Goal: Task Accomplishment & Management: Complete application form

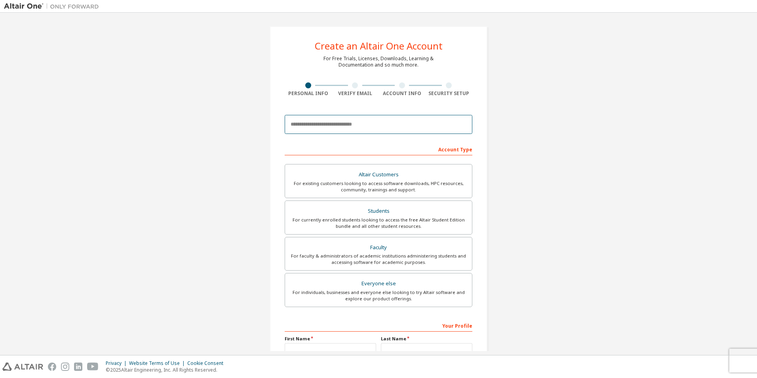
click at [348, 127] on input "email" at bounding box center [379, 124] width 188 height 19
click at [422, 129] on input "**********" at bounding box center [379, 124] width 188 height 19
type input "**********"
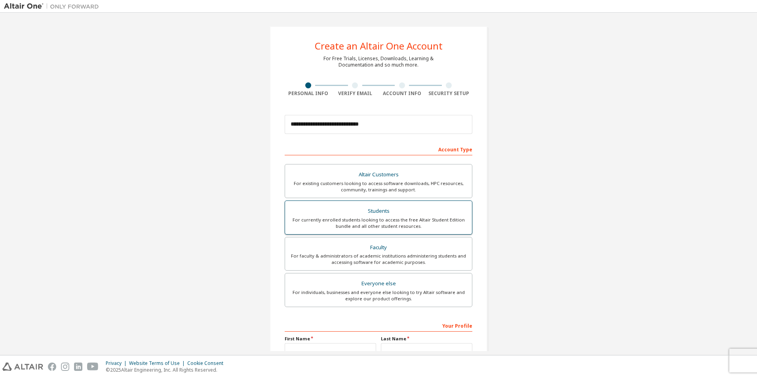
click at [390, 203] on label "Students For currently enrolled students looking to access the free Altair Stud…" at bounding box center [379, 217] width 188 height 34
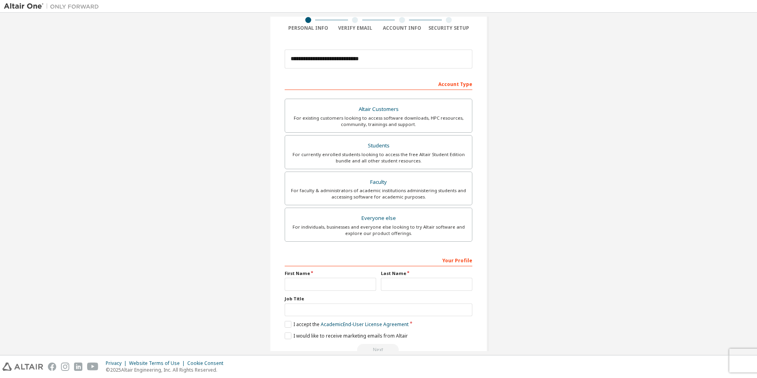
scroll to position [85, 0]
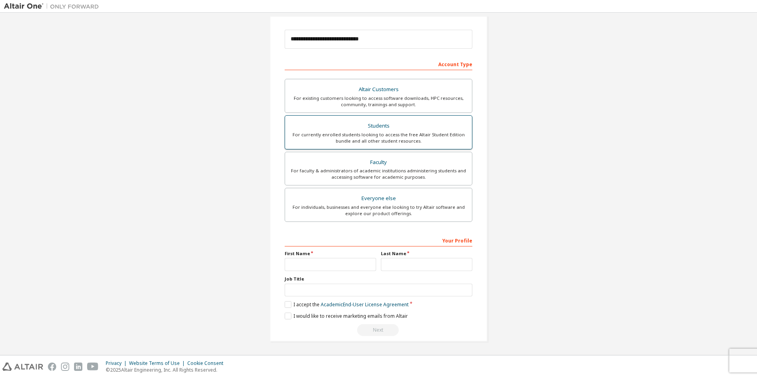
click at [403, 127] on div "Students" at bounding box center [378, 125] width 177 height 11
click at [338, 257] on div "First Name" at bounding box center [330, 260] width 96 height 21
click at [342, 263] on input "text" at bounding box center [330, 264] width 91 height 13
type input "**********"
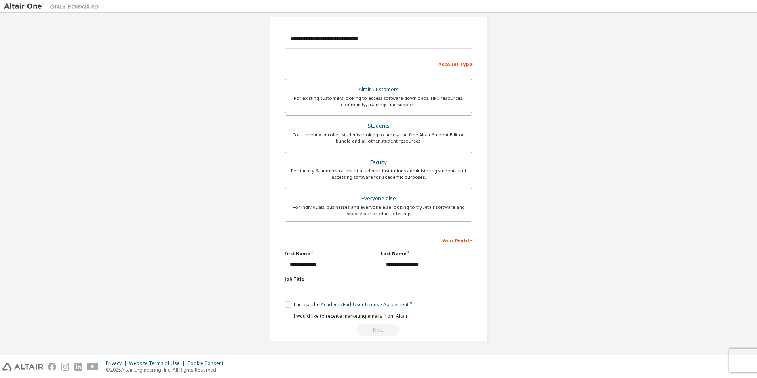
click at [393, 293] on input "text" at bounding box center [379, 289] width 188 height 13
type input "*******"
click at [286, 305] on label "I accept the Academic End-User License Agreement" at bounding box center [347, 304] width 124 height 7
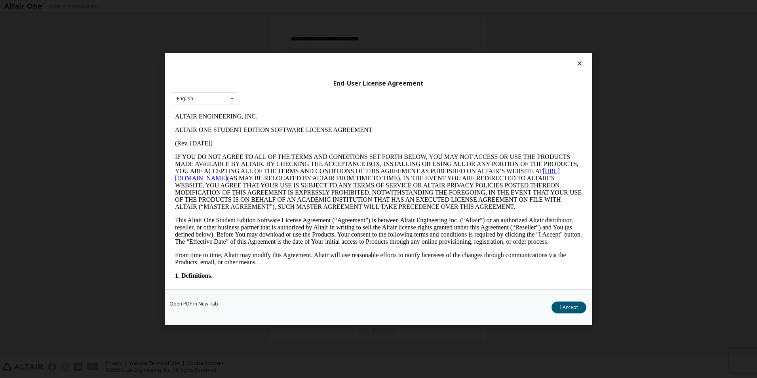
scroll to position [0, 0]
drag, startPoint x: 223, startPoint y: 99, endPoint x: 43, endPoint y: 10, distance: 200.8
click at [223, 99] on div "English English" at bounding box center [205, 98] width 67 height 13
click at [201, 108] on div "English" at bounding box center [205, 111] width 66 height 13
click at [571, 310] on button "I Accept" at bounding box center [568, 307] width 35 height 12
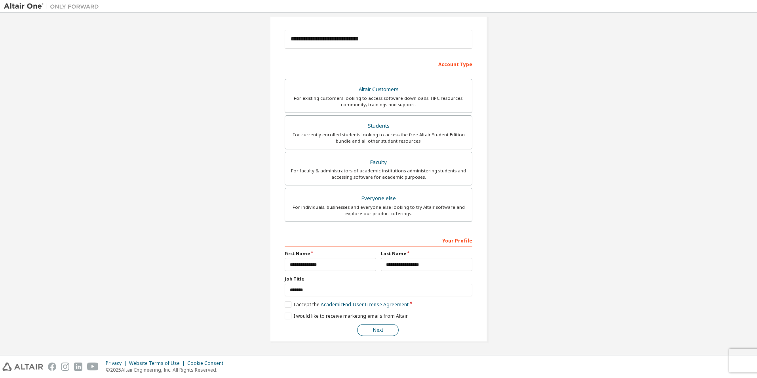
click at [375, 333] on button "Next" at bounding box center [378, 330] width 42 height 12
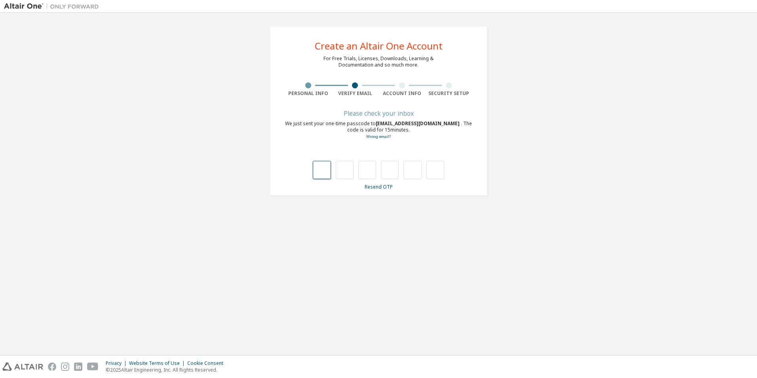
click at [322, 177] on input "text" at bounding box center [322, 170] width 18 height 18
type input "*"
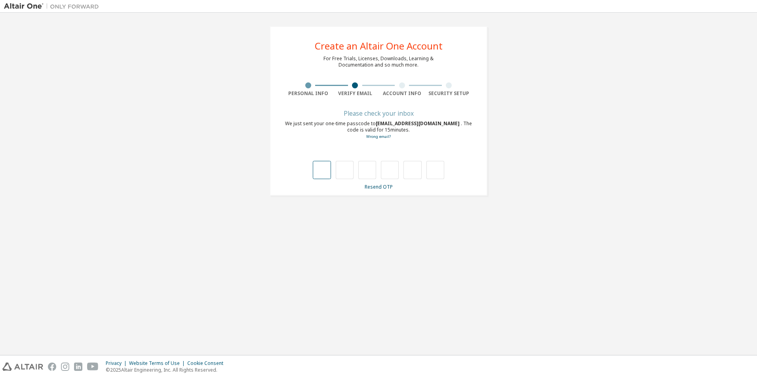
type input "*"
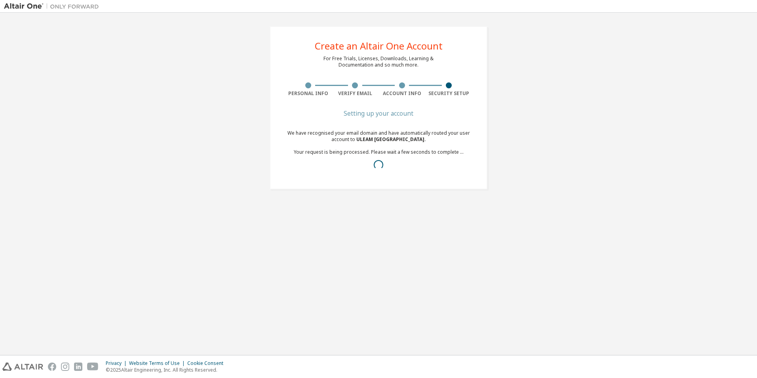
click at [527, 178] on div "Create an Altair One Account For Free Trials, Licenses, Downloads, Learning & D…" at bounding box center [378, 108] width 749 height 182
